Goal: Task Accomplishment & Management: Complete application form

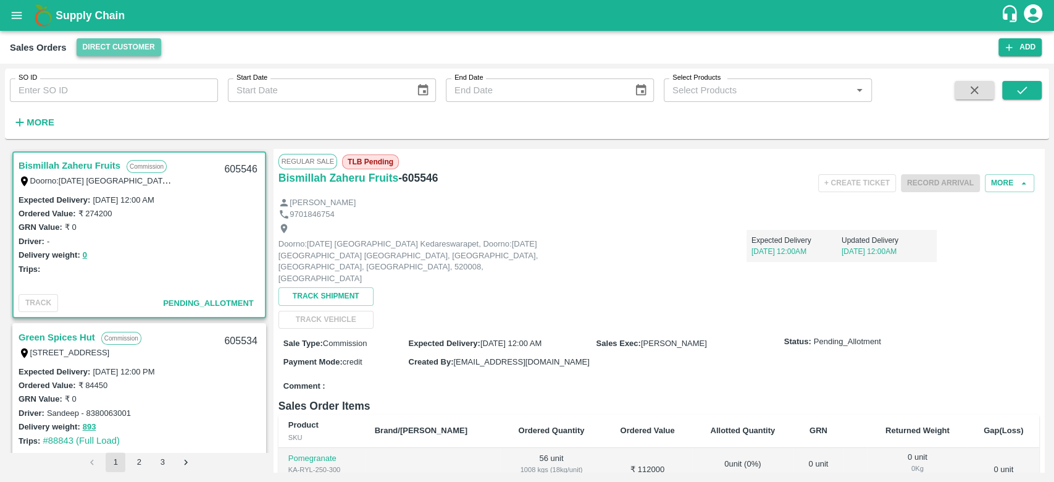
click at [117, 51] on button "Direct Customer" at bounding box center [119, 47] width 85 height 18
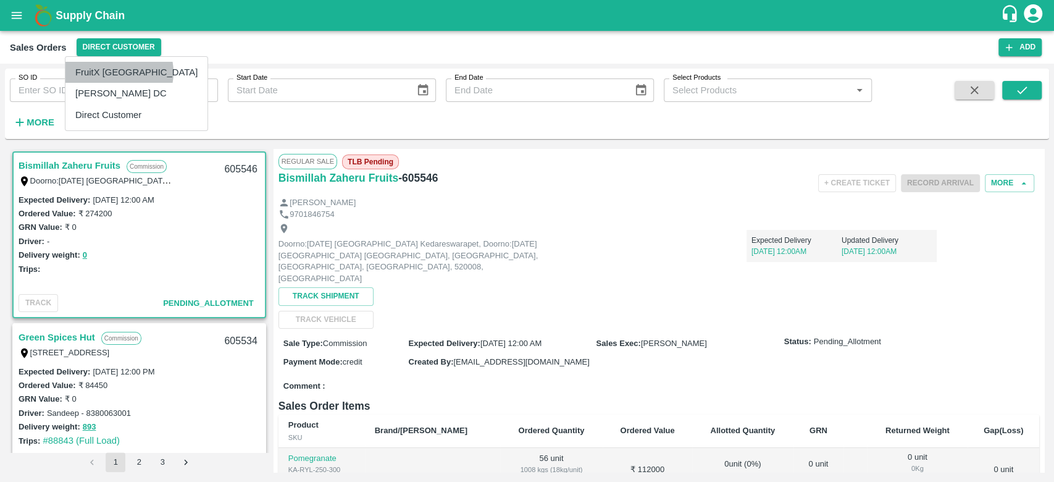
click at [115, 72] on li "FruitX [GEOGRAPHIC_DATA]" at bounding box center [136, 72] width 142 height 21
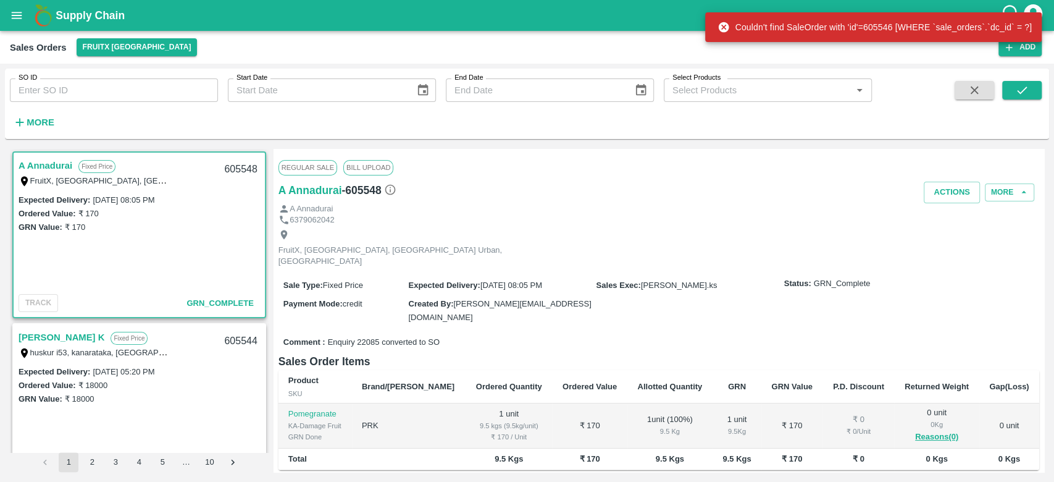
click at [41, 122] on strong "More" at bounding box center [41, 122] width 28 height 10
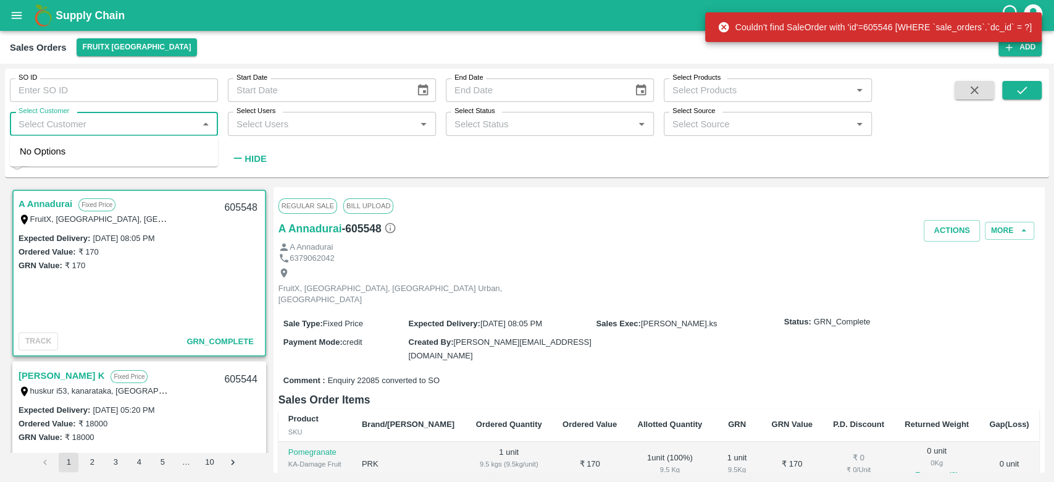
click at [41, 122] on input "Select Customer" at bounding box center [104, 123] width 180 height 16
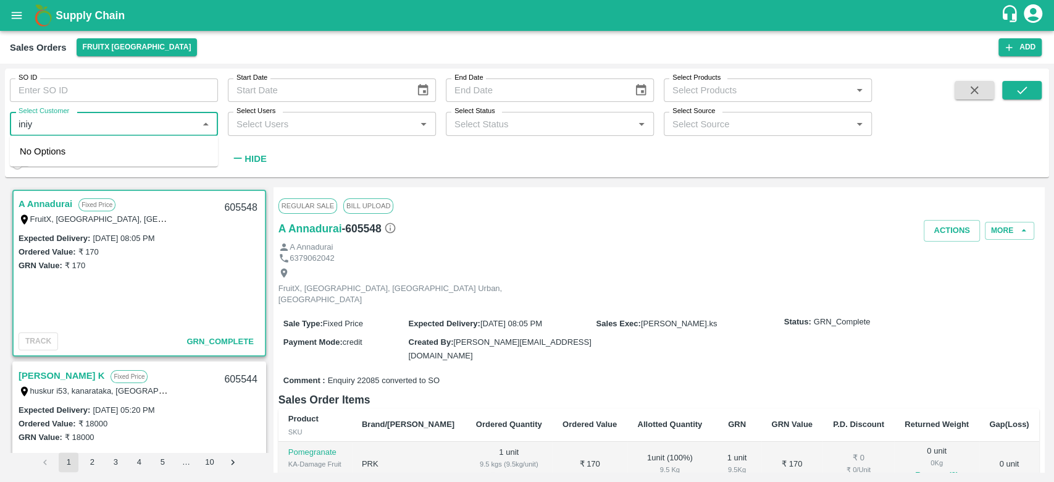
type input "iniya"
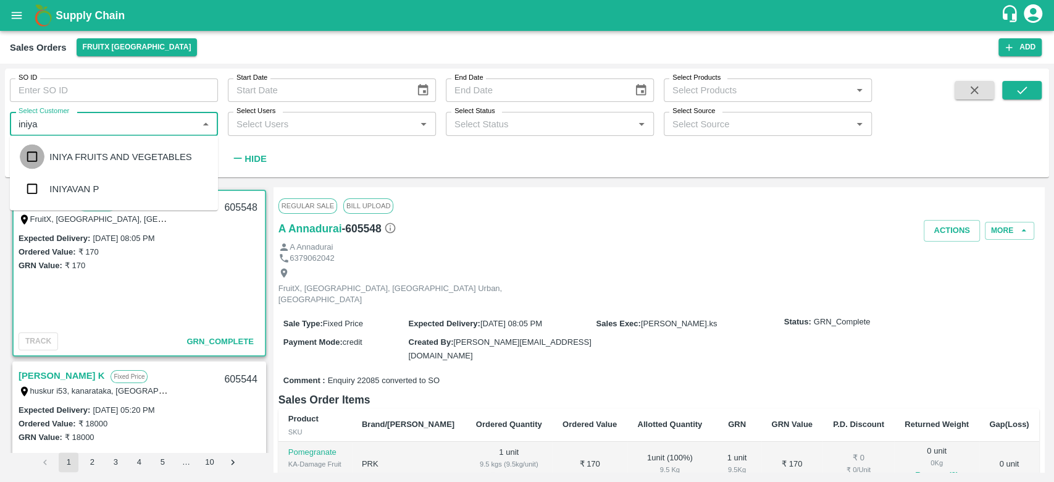
click at [31, 160] on input "checkbox" at bounding box center [32, 156] width 25 height 25
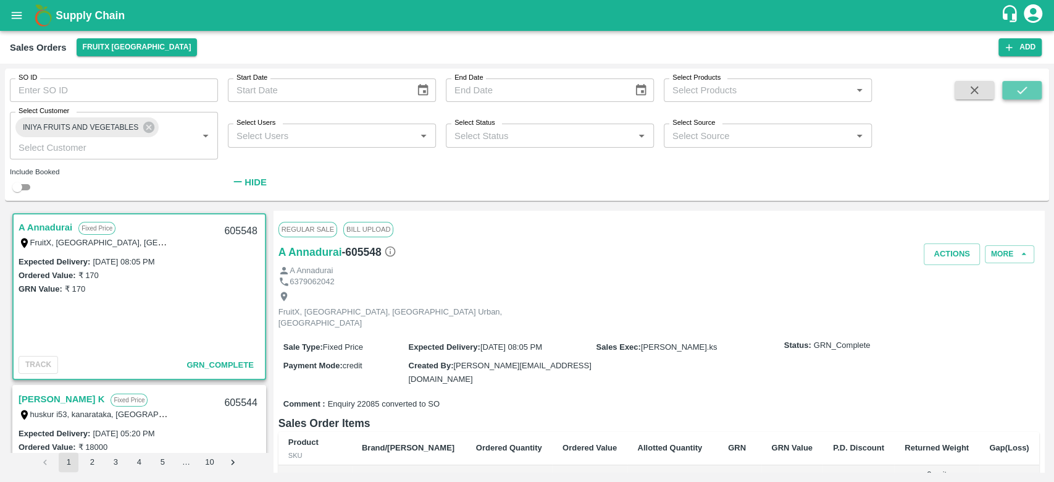
click at [1017, 98] on button "submit" at bounding box center [1022, 90] width 40 height 19
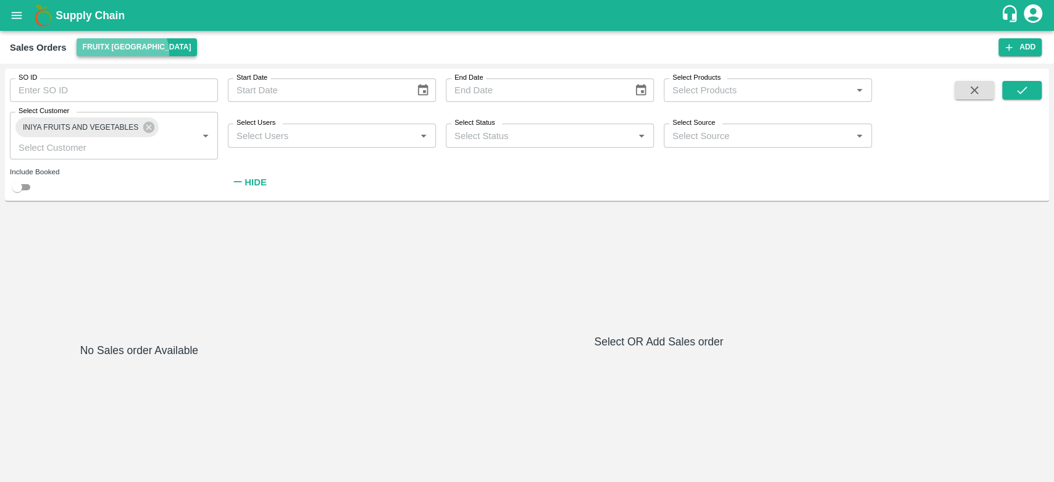
click at [115, 54] on button "FruitX [GEOGRAPHIC_DATA]" at bounding box center [137, 47] width 121 height 18
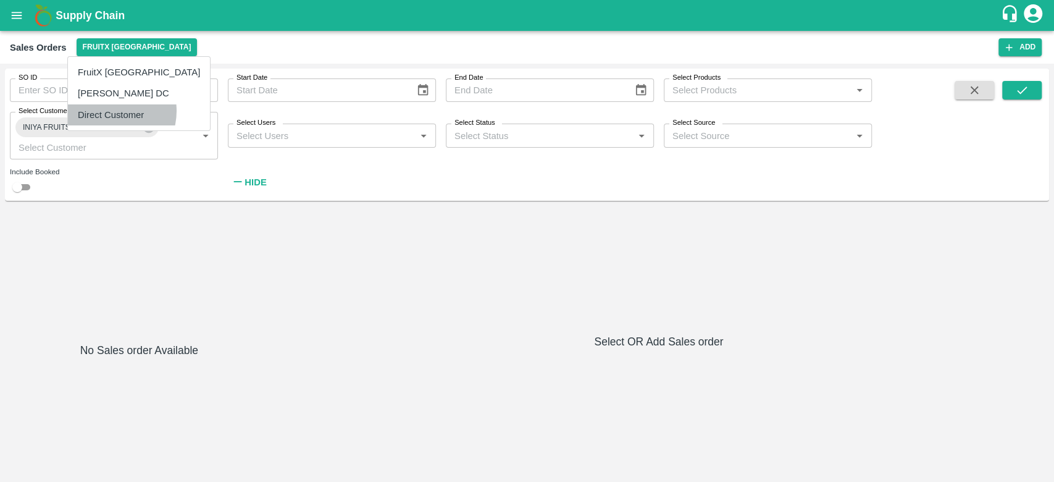
click at [109, 111] on li "Direct Customer" at bounding box center [139, 114] width 142 height 21
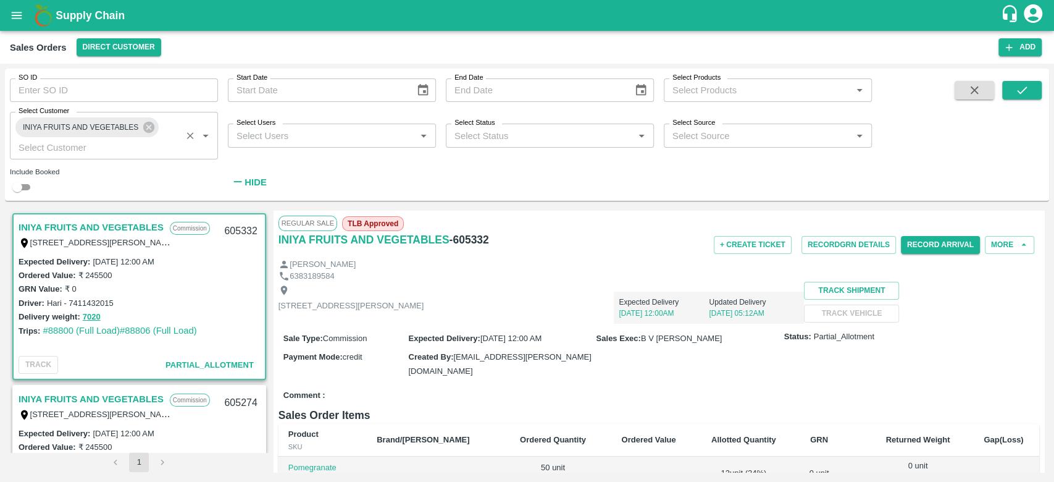
click at [170, 135] on div "INIYA FRUITS AND VEGETABLES Select Customer   *" at bounding box center [114, 135] width 208 height 47
click at [96, 148] on input "Select Customer" at bounding box center [96, 147] width 164 height 16
click at [129, 52] on button "Direct Customer" at bounding box center [119, 47] width 85 height 18
click at [130, 65] on li "FruitX [GEOGRAPHIC_DATA]" at bounding box center [136, 72] width 142 height 21
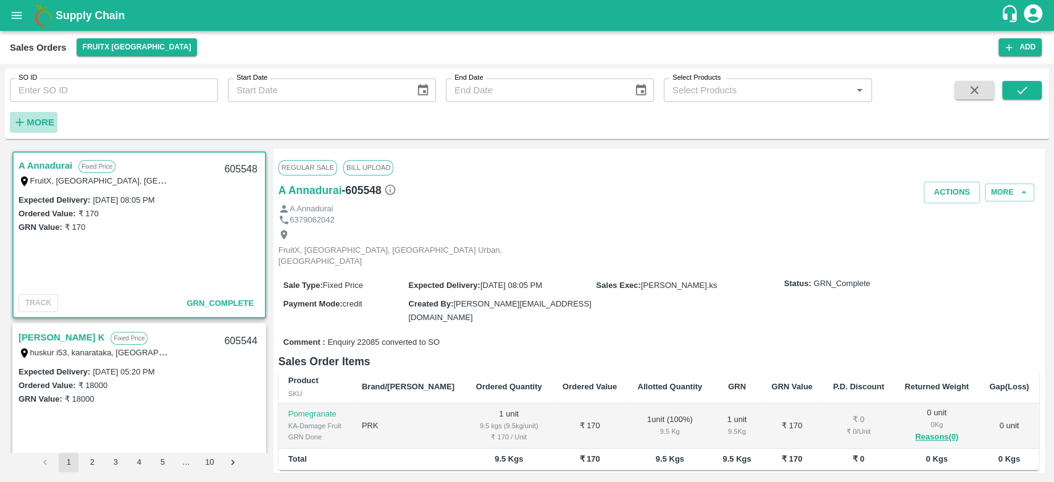
click at [33, 120] on strong "More" at bounding box center [41, 122] width 28 height 10
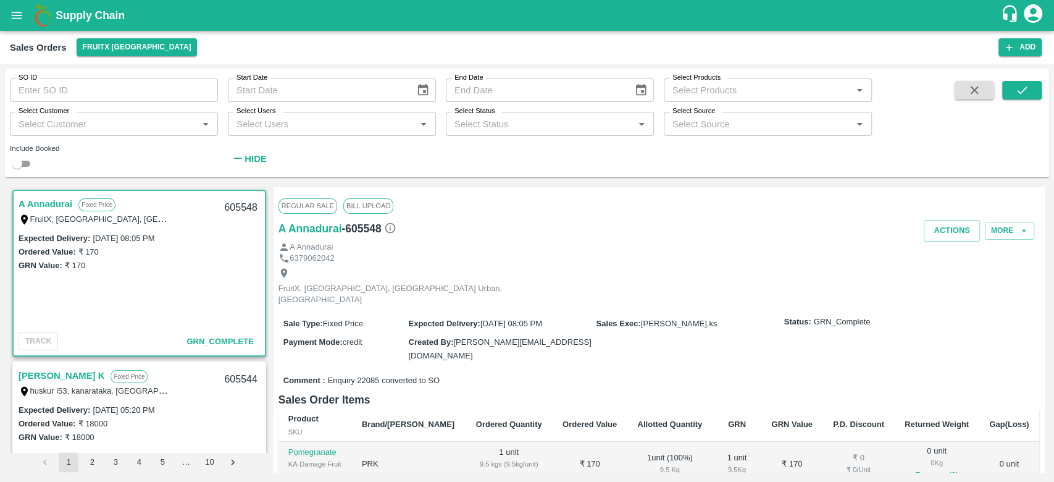
click at [44, 133] on div "Select Customer   *" at bounding box center [114, 123] width 208 height 23
type input "iniya"
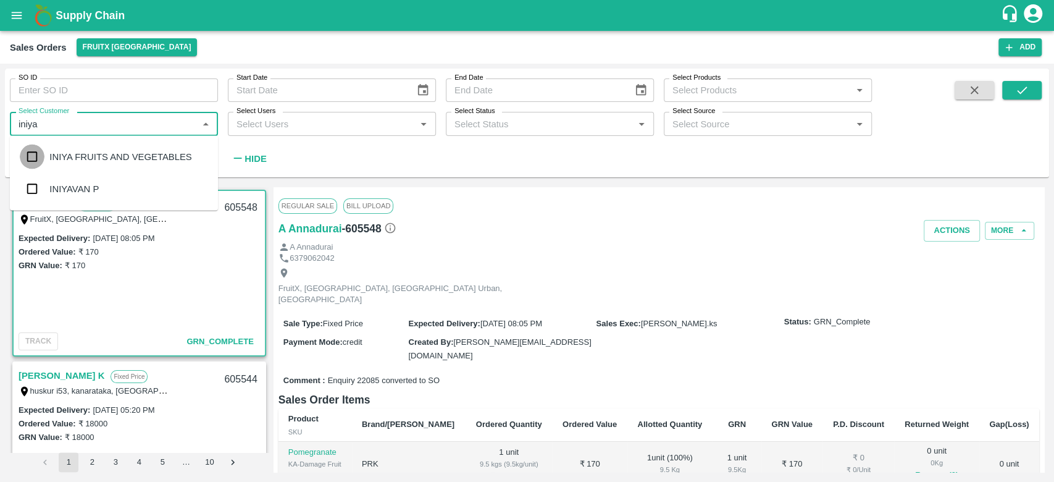
click at [41, 158] on input "checkbox" at bounding box center [32, 156] width 25 height 25
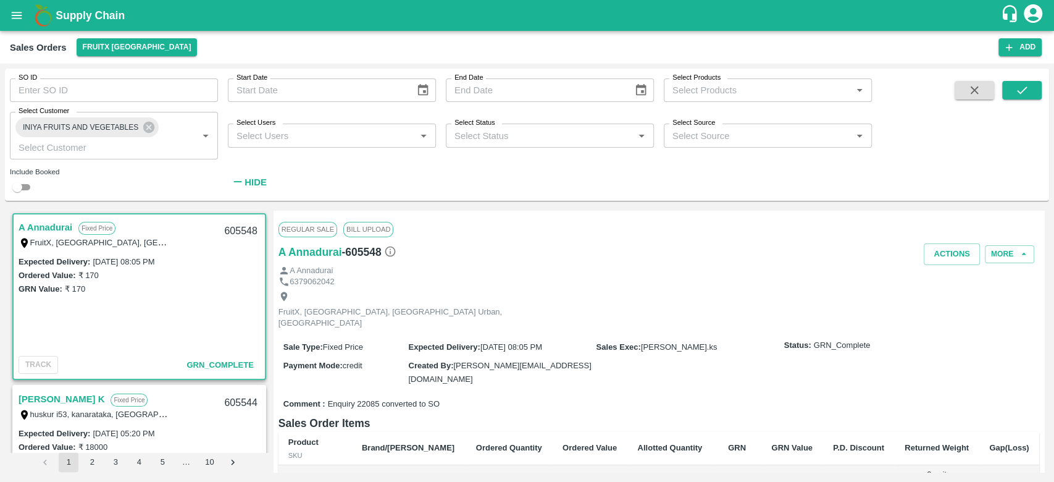
click at [1016, 100] on span at bounding box center [1022, 137] width 40 height 112
click at [1022, 91] on icon "submit" at bounding box center [1022, 90] width 14 height 14
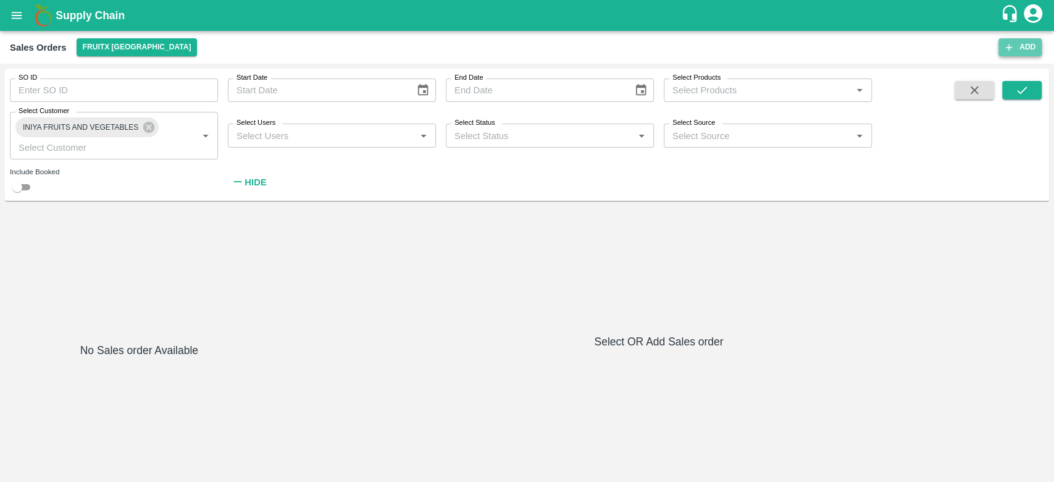
click at [1028, 54] on button "Add" at bounding box center [1019, 47] width 43 height 18
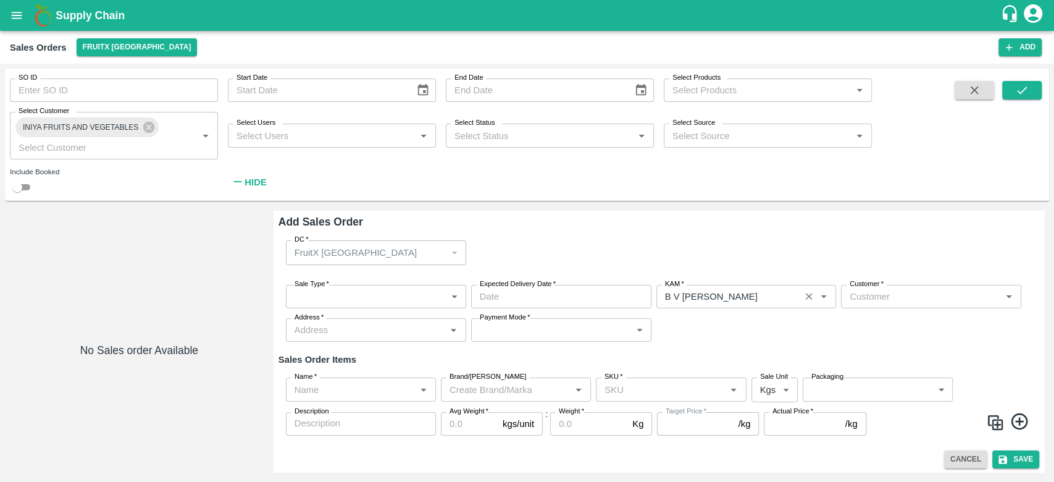
type input "B V [PERSON_NAME]"
click at [901, 292] on input "Customer   *" at bounding box center [921, 296] width 152 height 16
type input "iniya"
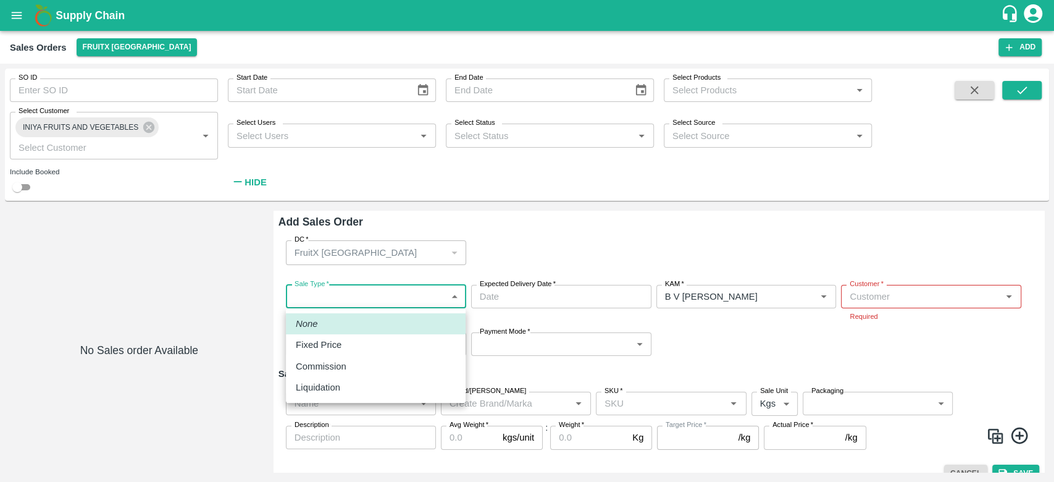
click at [385, 290] on body "Supply Chain Sales Orders FruitX [GEOGRAPHIC_DATA] Add SO ID SO ID Start Date S…" at bounding box center [527, 241] width 1054 height 482
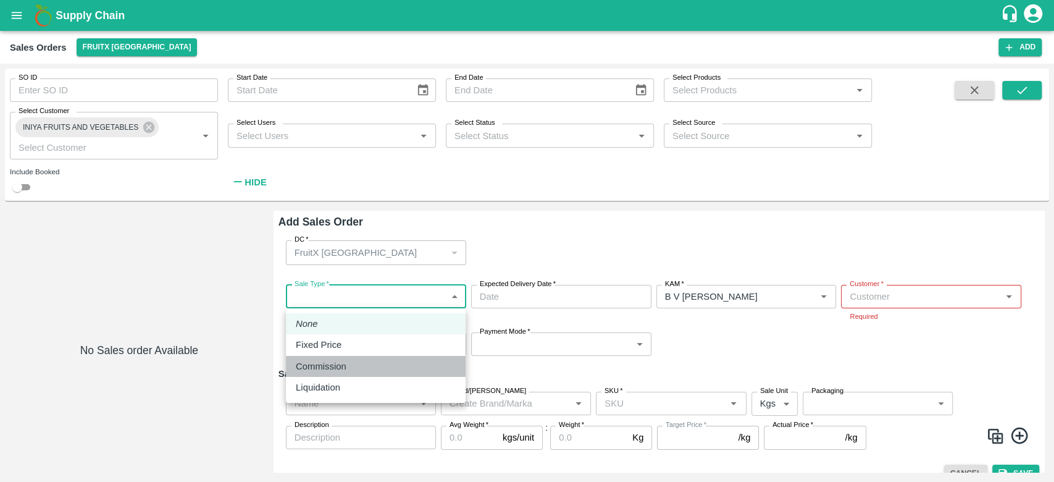
click at [361, 362] on div "Commission" at bounding box center [376, 366] width 160 height 14
type input "2"
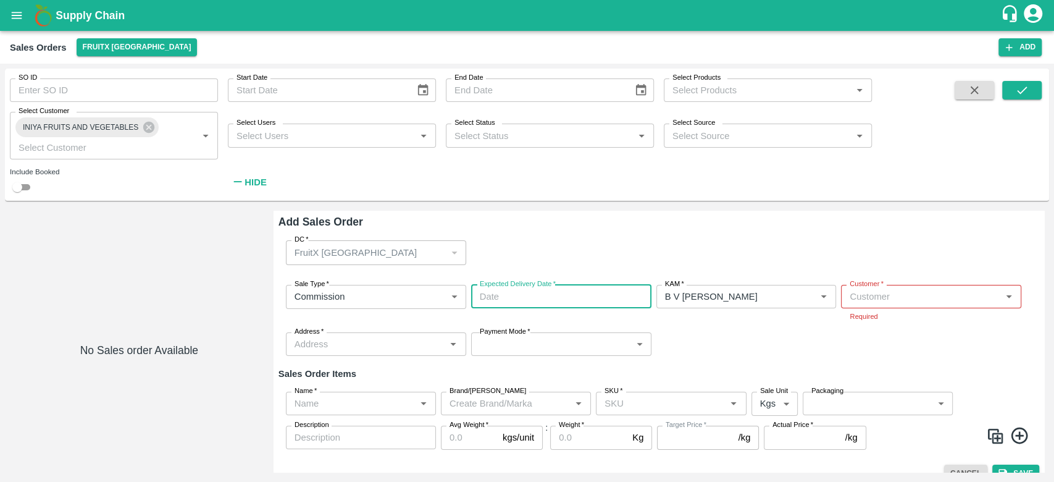
type input "DD/MM/YYYY hh:mm aa"
click at [560, 291] on input "DD/MM/YYYY hh:mm aa" at bounding box center [557, 296] width 172 height 23
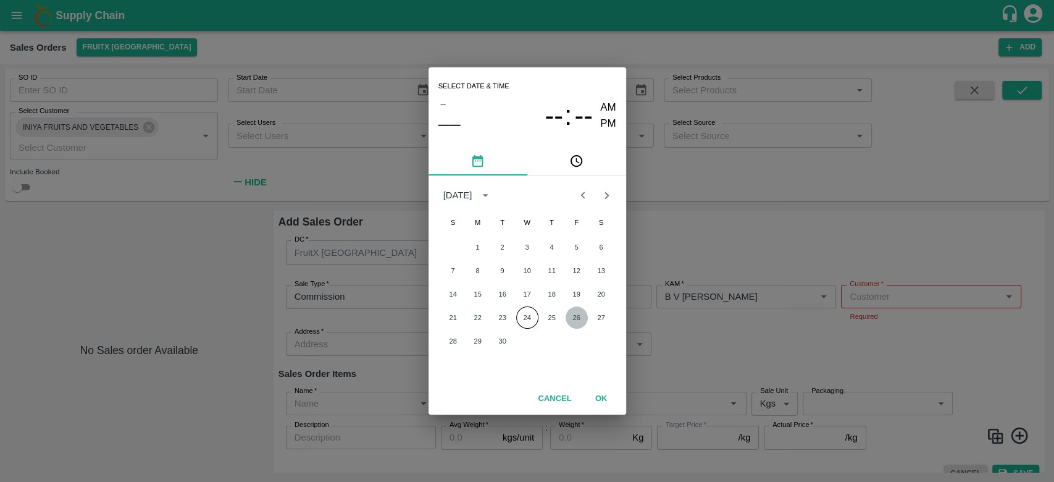
click at [574, 318] on button "26" at bounding box center [576, 317] width 22 height 22
type input "[DATE] 12:00 AM"
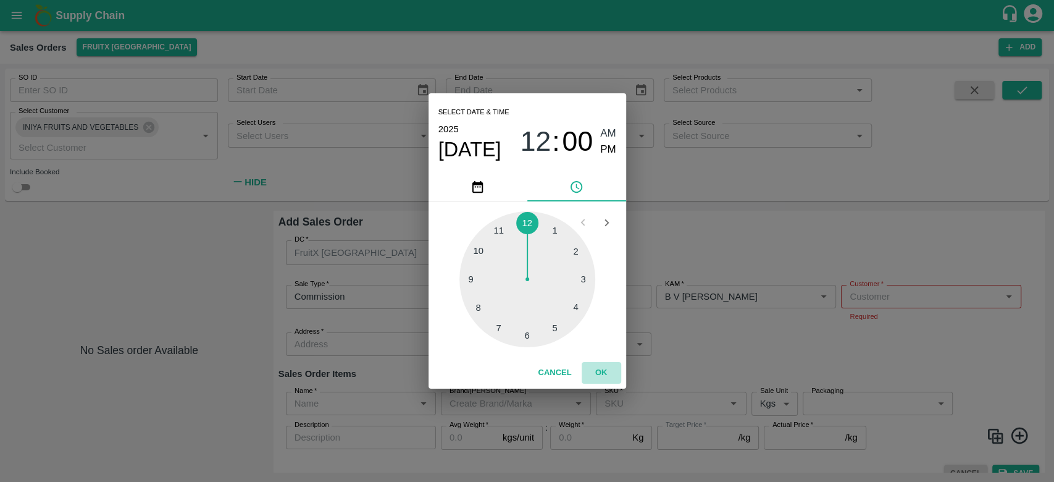
click at [605, 369] on button "OK" at bounding box center [602, 373] width 40 height 22
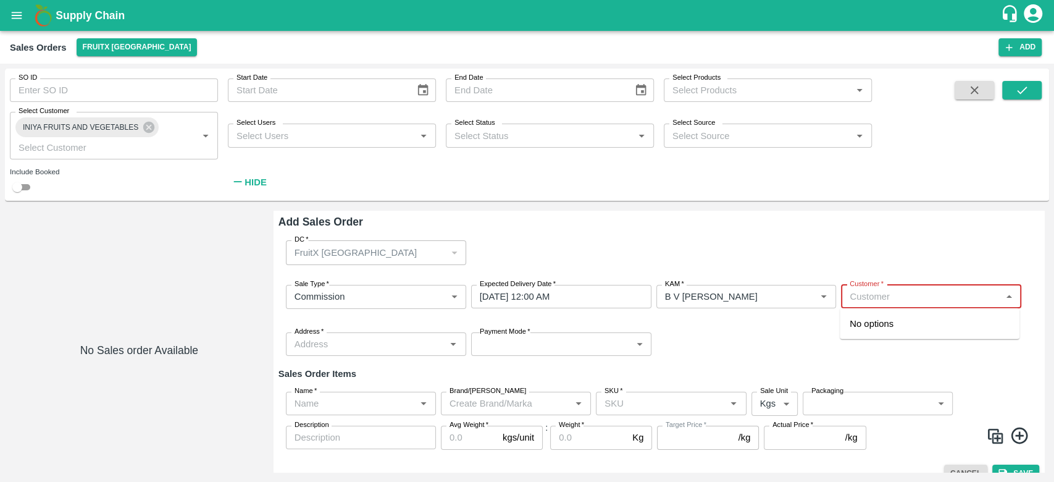
click at [885, 297] on input "Customer   *" at bounding box center [921, 296] width 152 height 16
type input "i"
